Goal: Find specific page/section: Find specific page/section

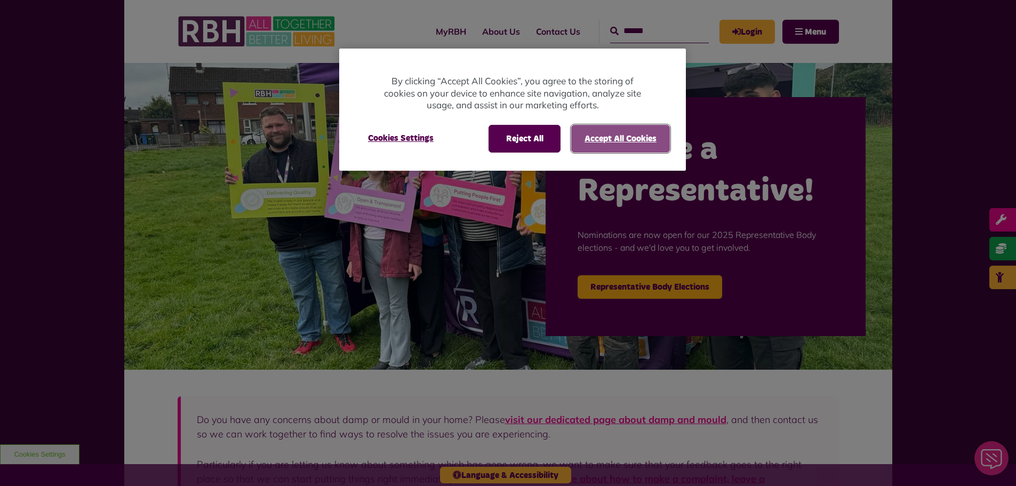
click at [600, 136] on button "Accept All Cookies" at bounding box center [620, 139] width 99 height 28
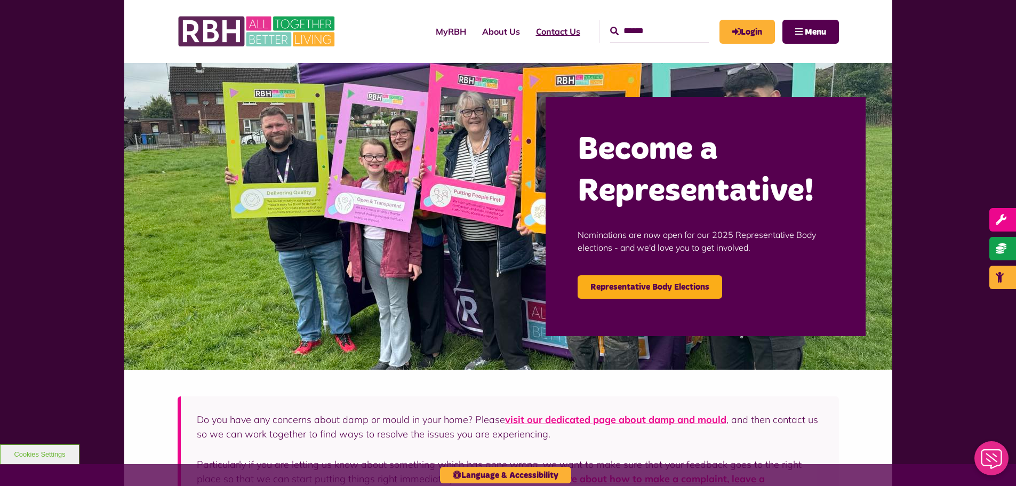
click at [528, 31] on link "Contact Us" at bounding box center [558, 31] width 60 height 29
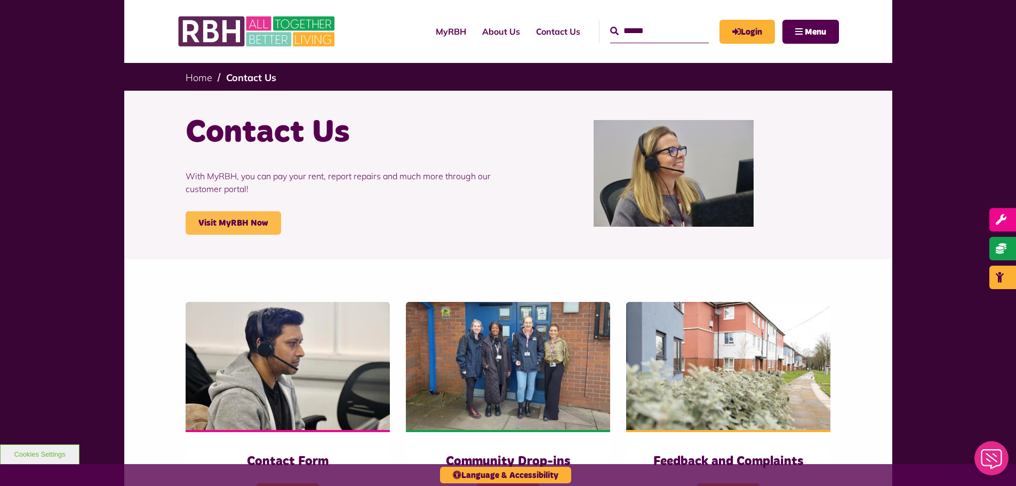
click at [218, 217] on link "Visit MyRBH Now" at bounding box center [234, 222] width 96 height 23
